Goal: Complete application form: Complete application form

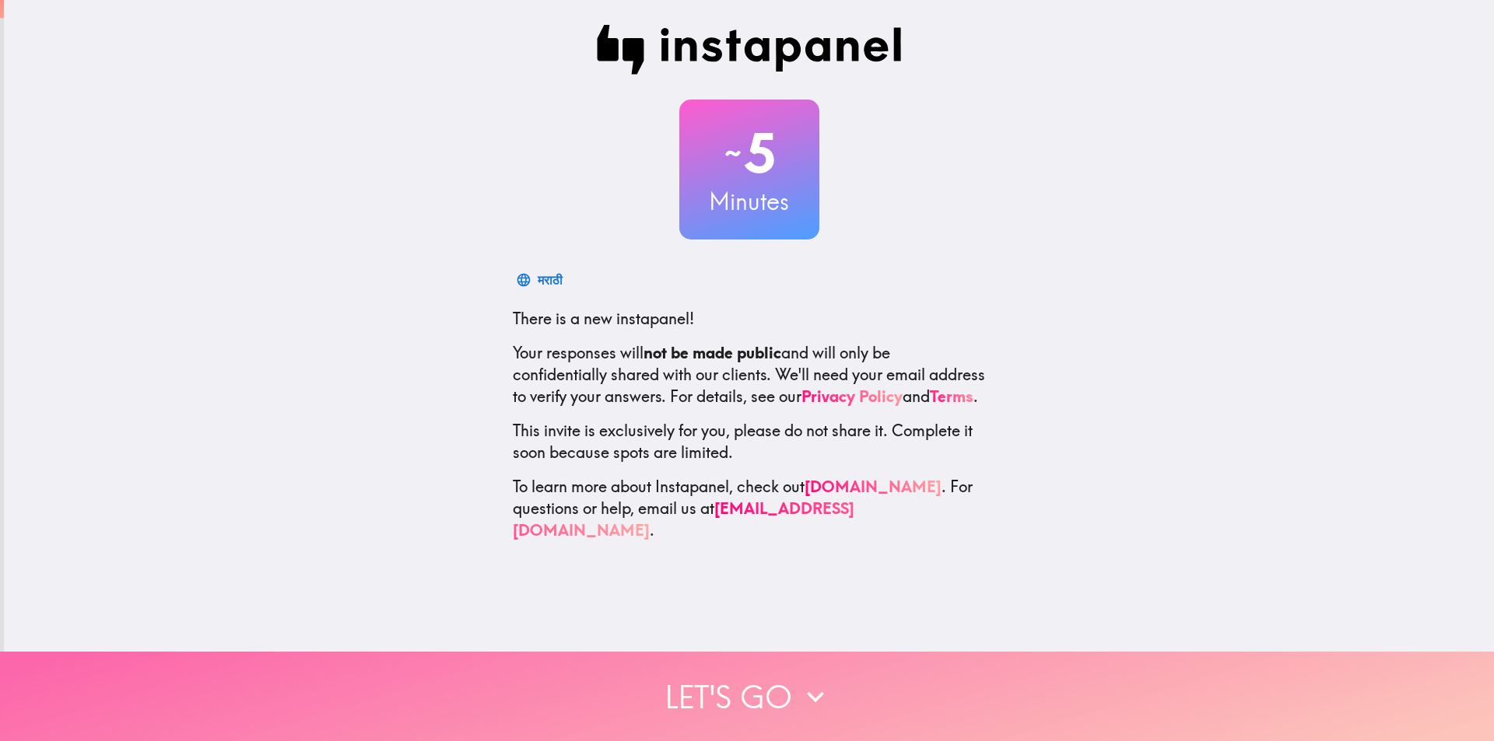
click at [744, 693] on button "Let's go" at bounding box center [747, 696] width 1494 height 89
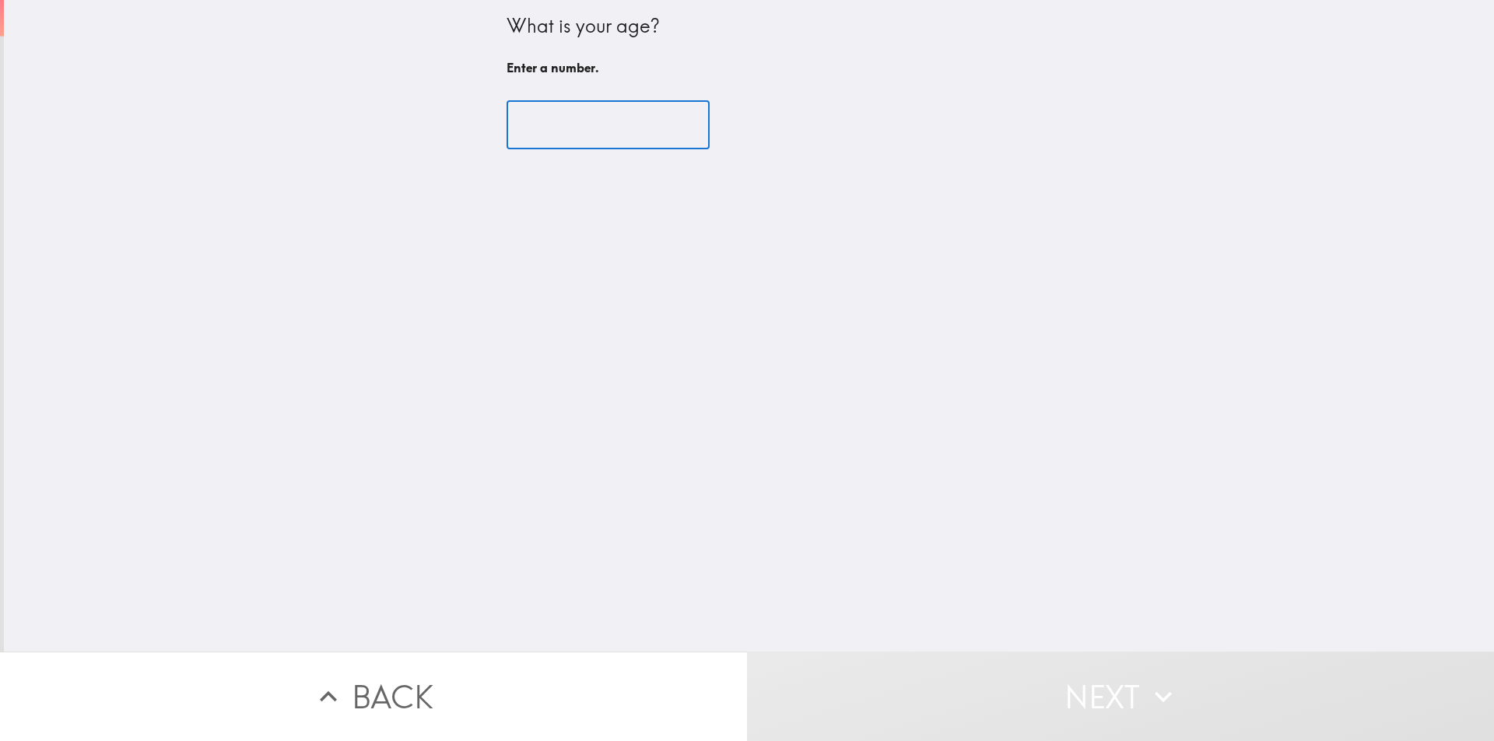
click at [566, 127] on input "number" at bounding box center [607, 125] width 203 height 48
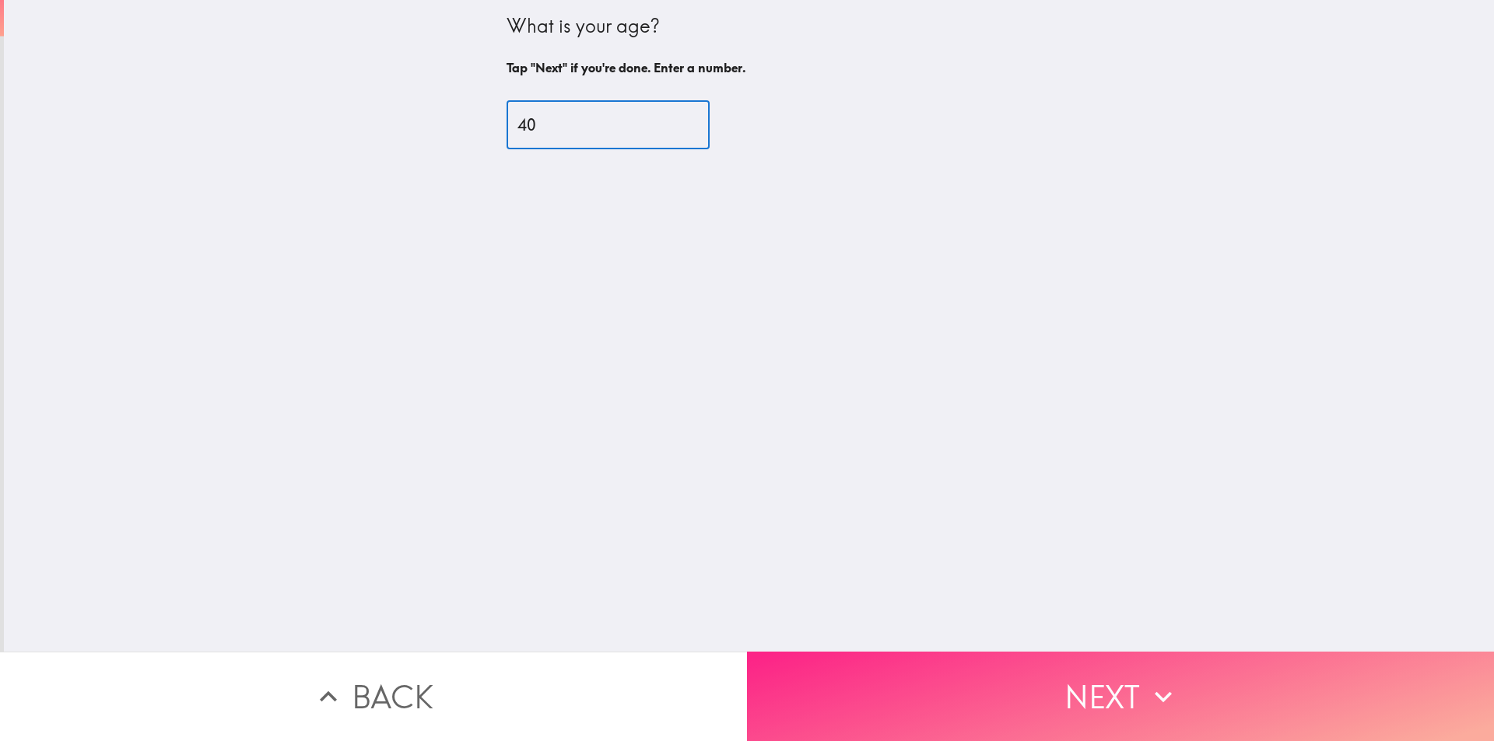
type input "40"
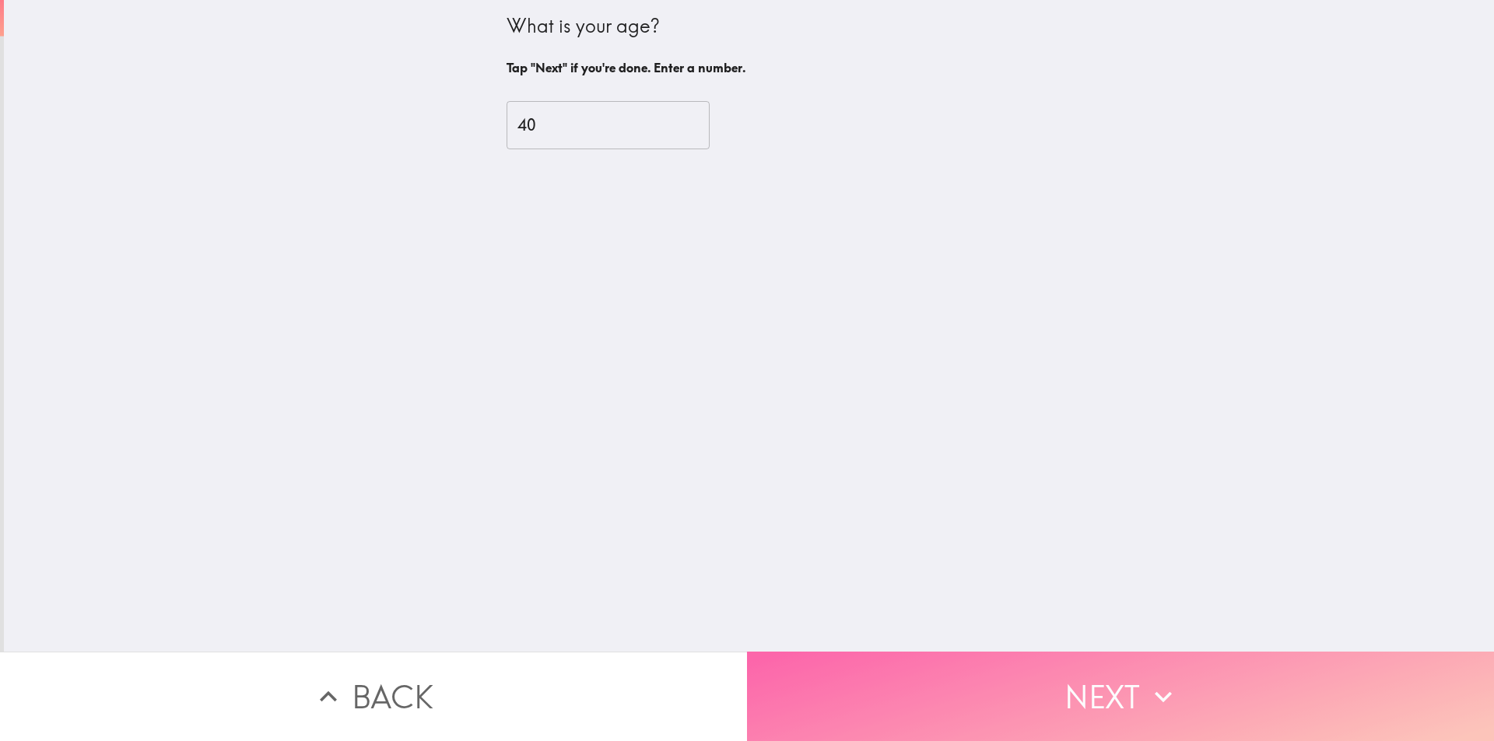
click at [1036, 695] on button "Next" at bounding box center [1120, 696] width 747 height 89
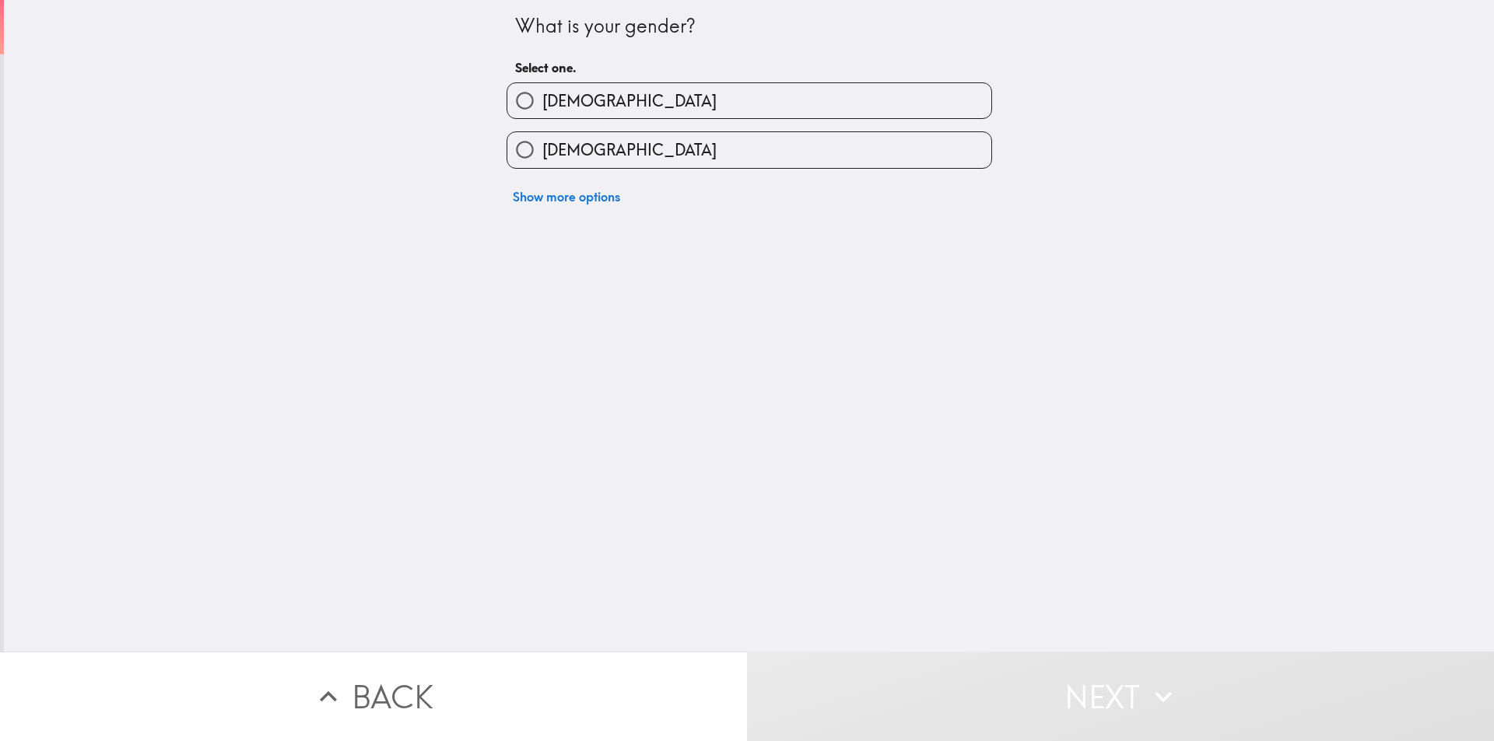
click at [513, 101] on input "[DEMOGRAPHIC_DATA]" at bounding box center [524, 100] width 35 height 35
radio input "true"
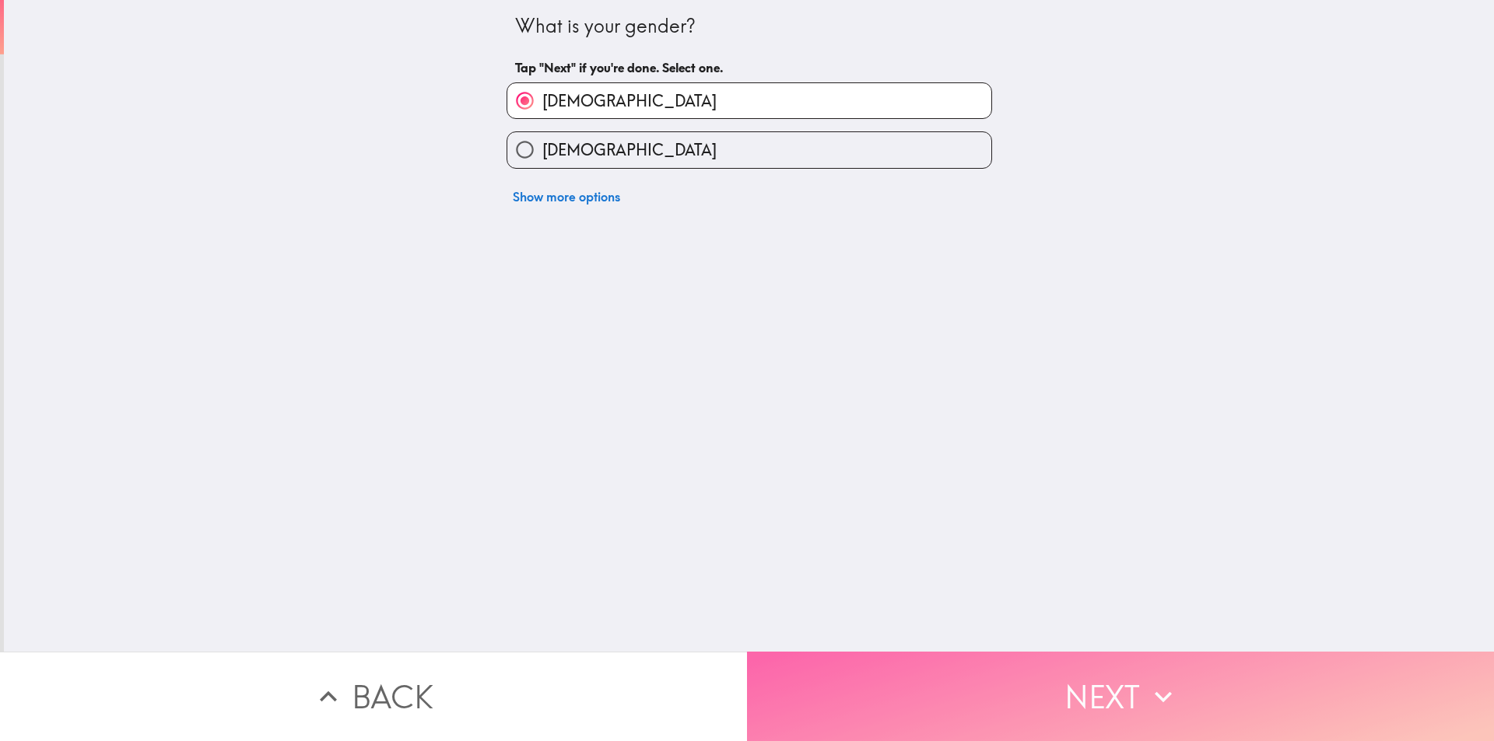
click at [1081, 691] on button "Next" at bounding box center [1120, 696] width 747 height 89
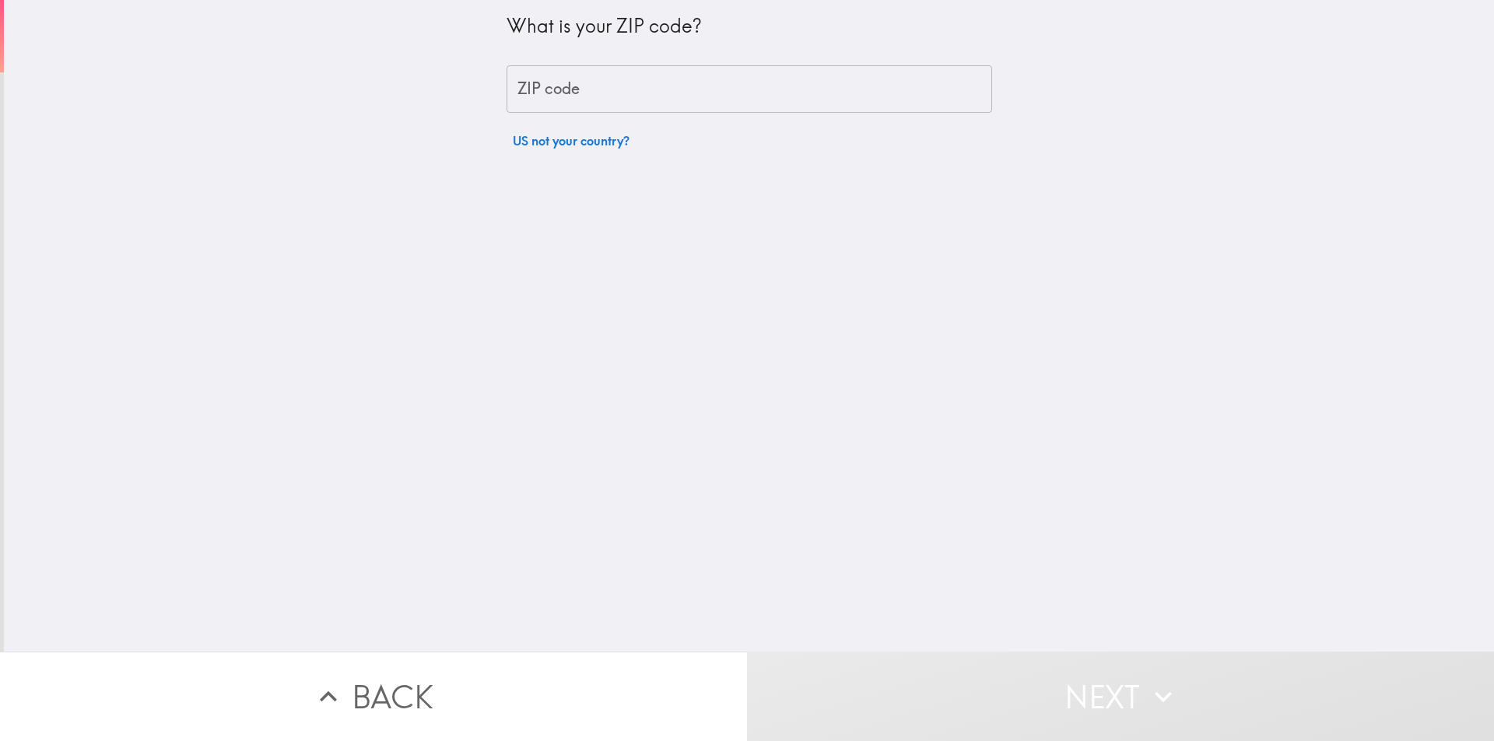
click at [527, 86] on input "ZIP code" at bounding box center [748, 89] width 485 height 48
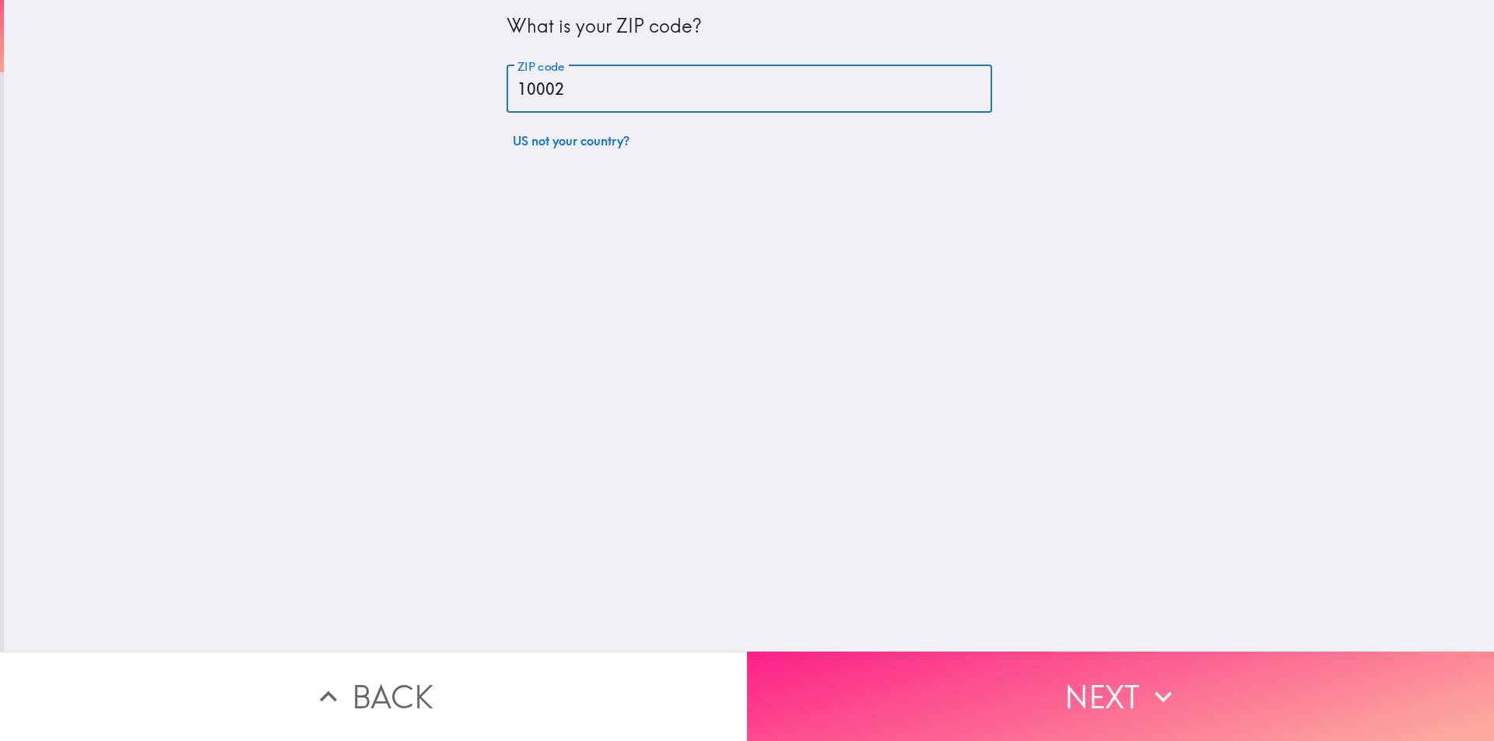
type input "10002"
click at [1051, 699] on button "Next" at bounding box center [1120, 696] width 747 height 89
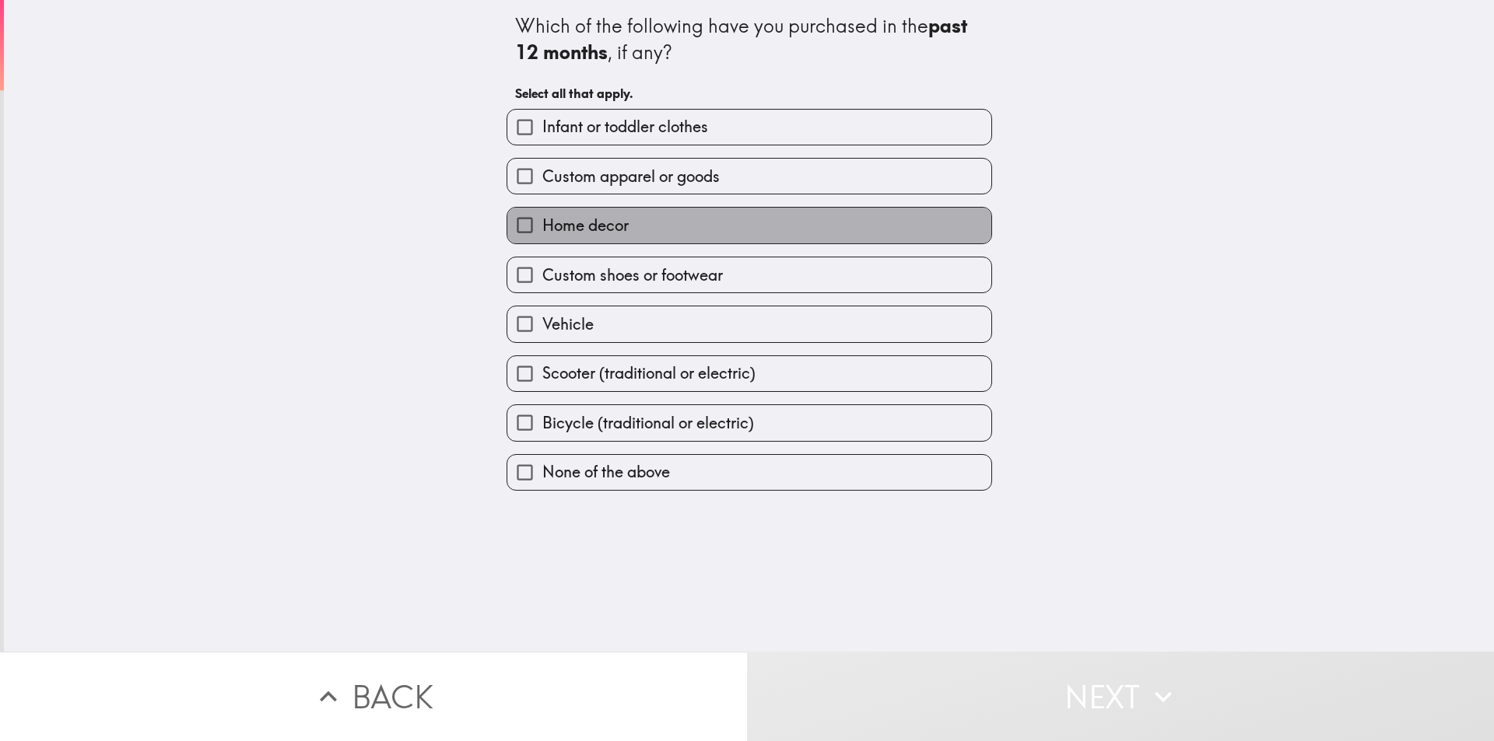
click at [595, 228] on span "Home decor" at bounding box center [585, 226] width 86 height 22
click at [542, 228] on input "Home decor" at bounding box center [524, 225] width 35 height 35
checkbox input "true"
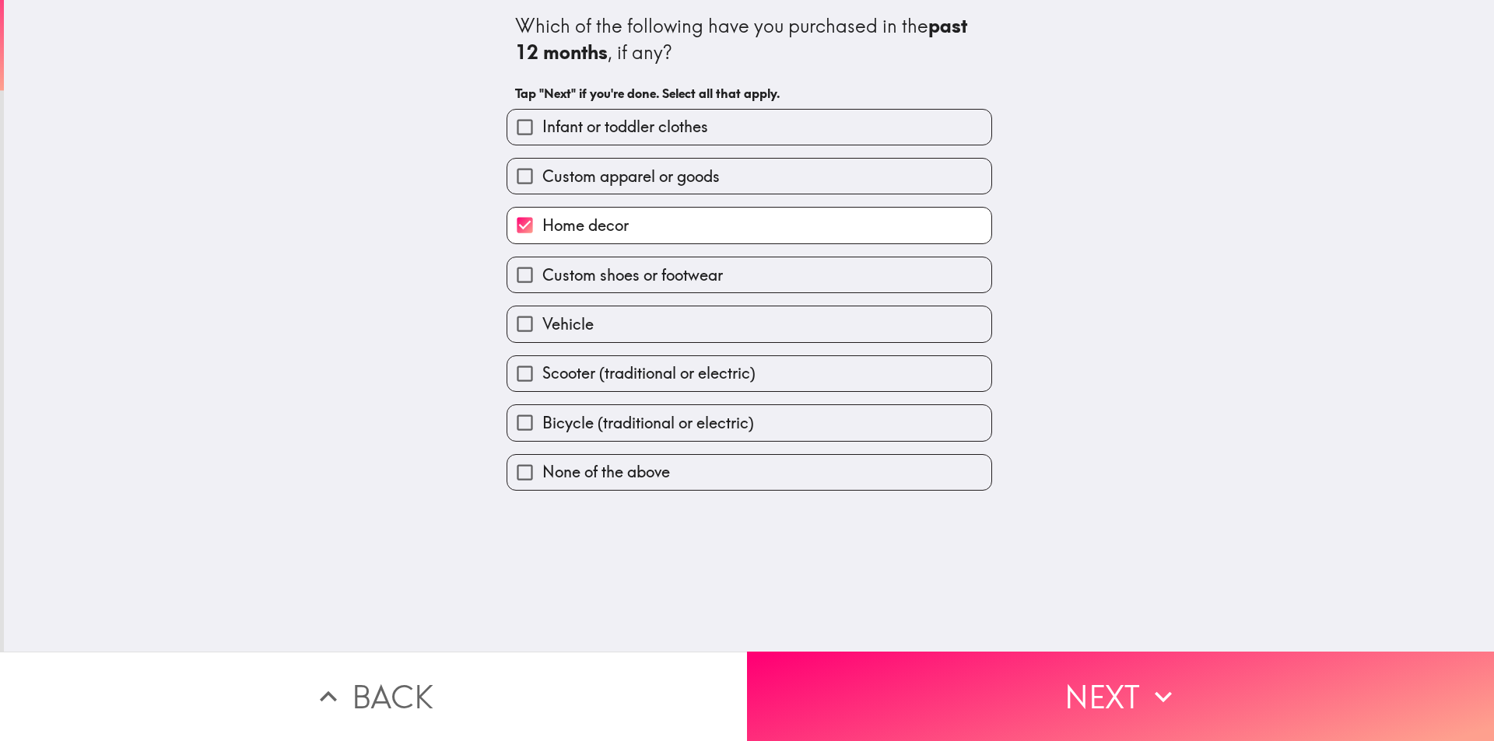
click at [568, 176] on span "Custom apparel or goods" at bounding box center [630, 177] width 177 height 22
click at [542, 176] on input "Custom apparel or goods" at bounding box center [524, 176] width 35 height 35
checkbox input "true"
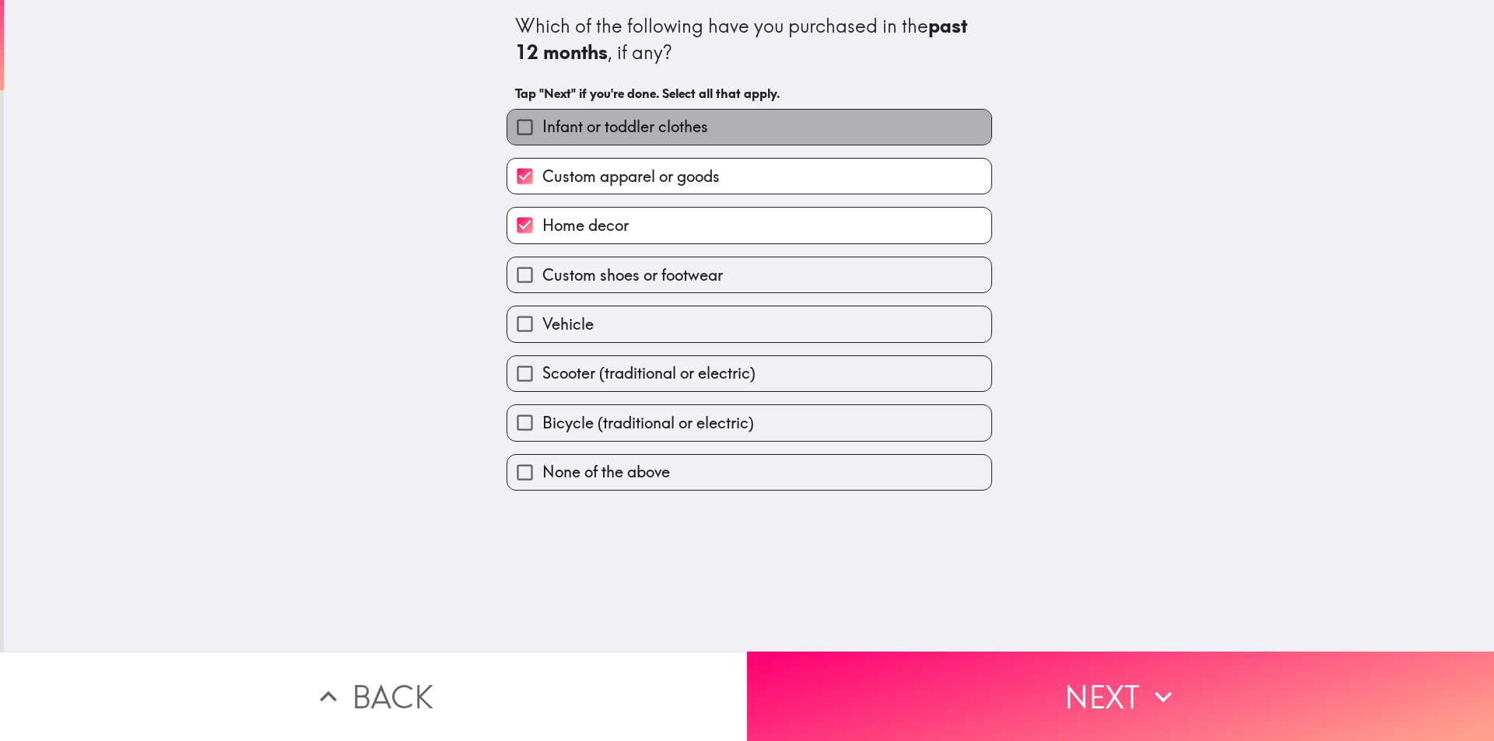
drag, startPoint x: 700, startPoint y: 130, endPoint x: 537, endPoint y: 134, distance: 163.4
click at [537, 134] on label "Infant or toddler clothes" at bounding box center [749, 127] width 484 height 35
click at [537, 134] on input "Infant or toddler clothes" at bounding box center [524, 127] width 35 height 35
checkbox input "true"
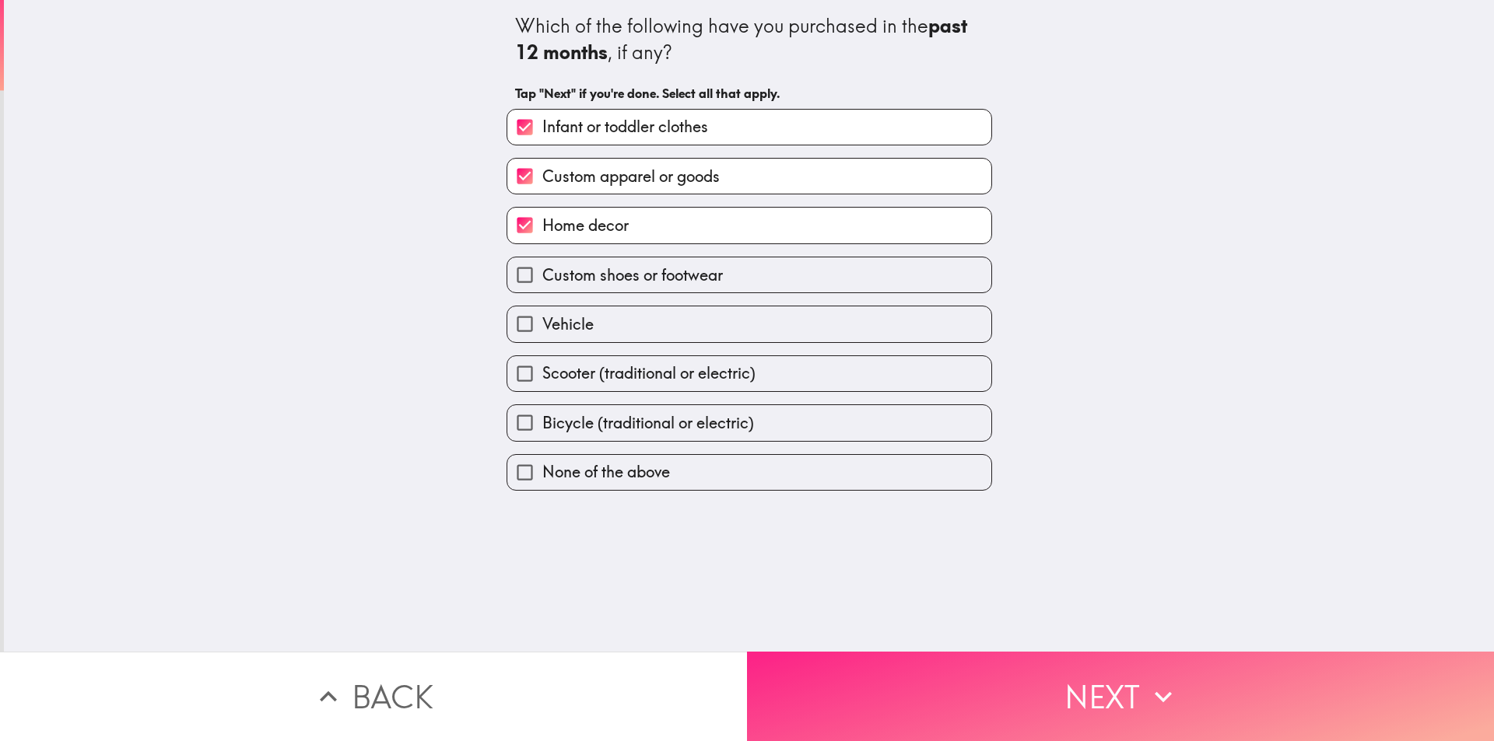
click at [1014, 701] on button "Next" at bounding box center [1120, 696] width 747 height 89
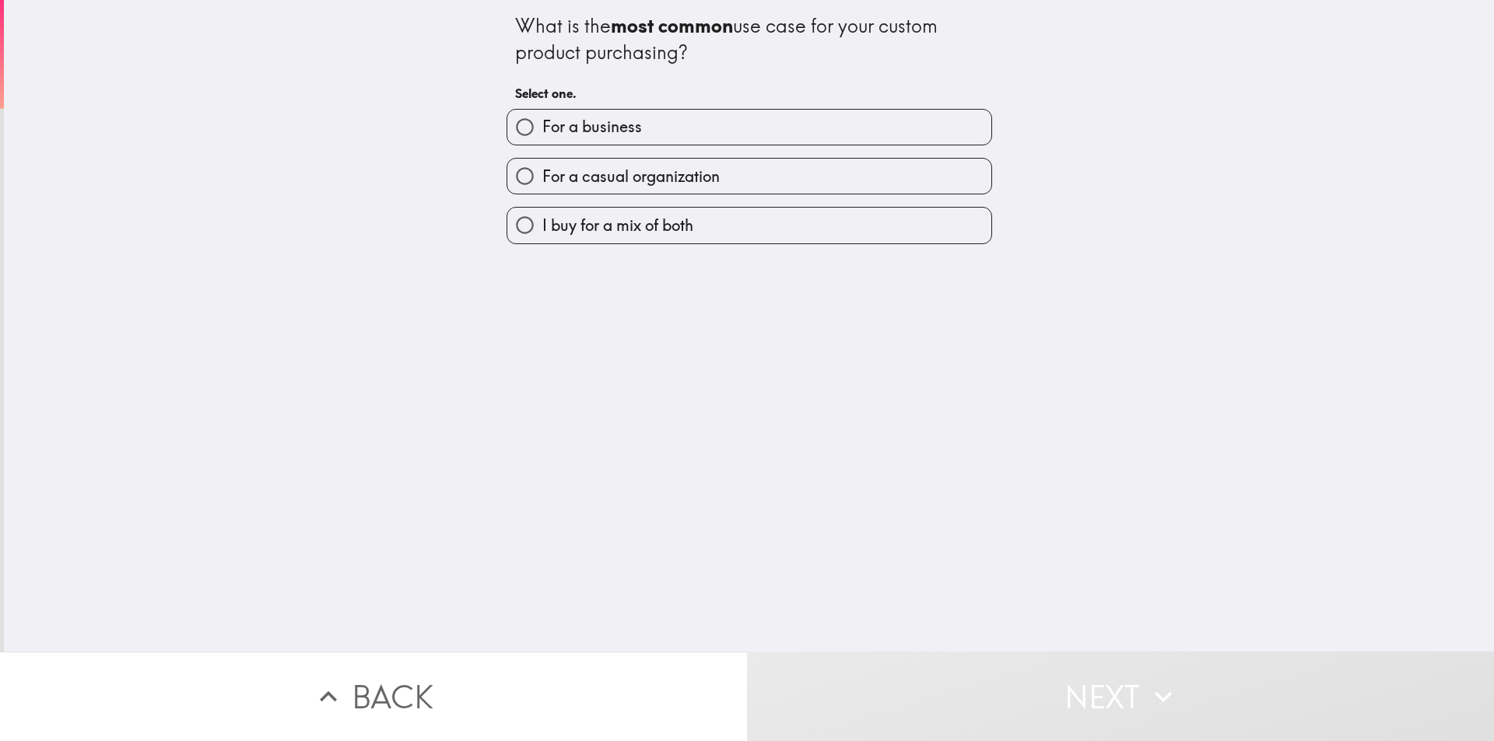
click at [580, 231] on span "I buy for a mix of both" at bounding box center [617, 226] width 151 height 22
click at [542, 231] on input "I buy for a mix of both" at bounding box center [524, 225] width 35 height 35
radio input "true"
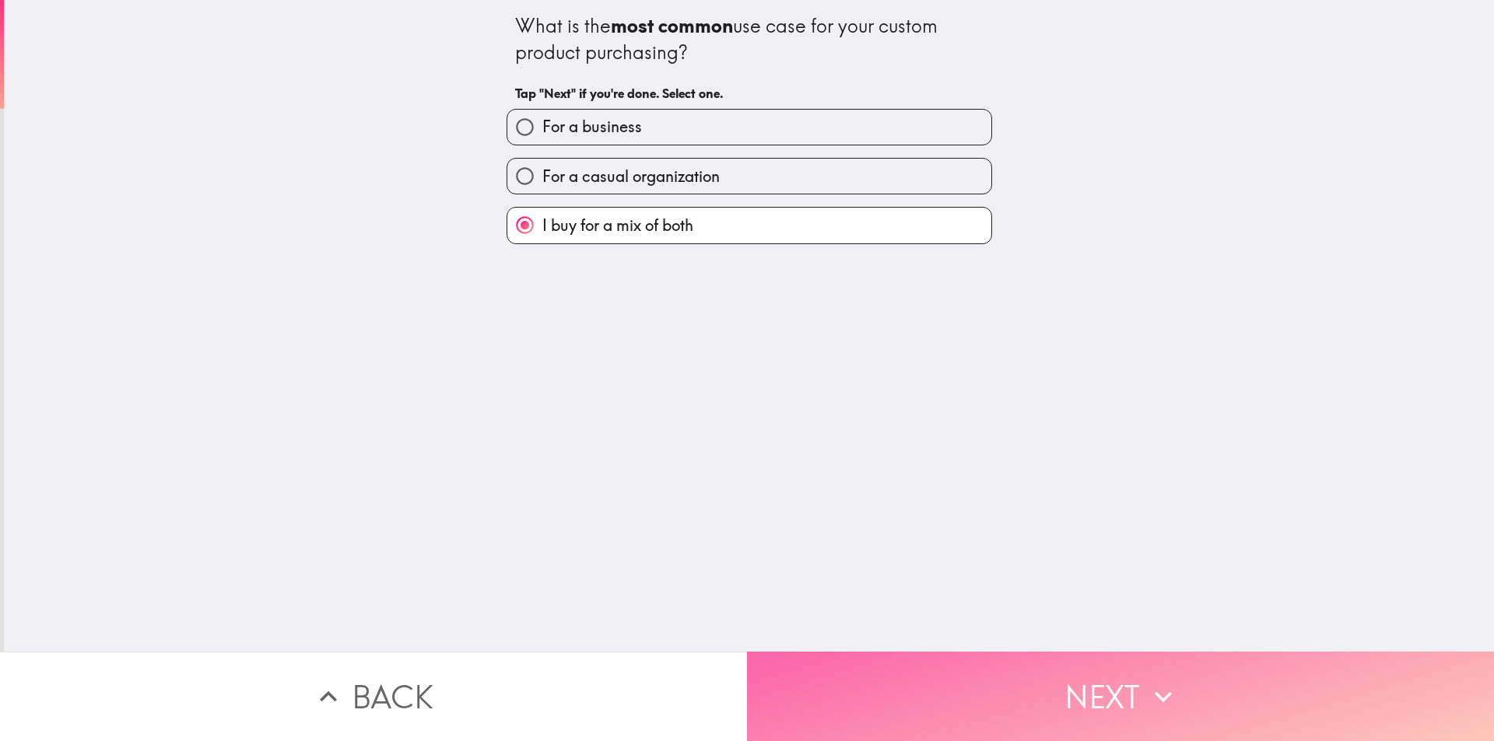
click at [1021, 678] on button "Next" at bounding box center [1120, 696] width 747 height 89
